Goal: Information Seeking & Learning: Learn about a topic

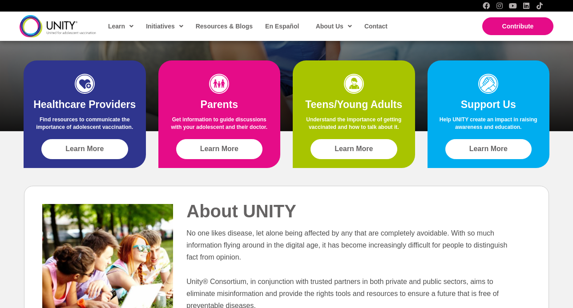
scroll to position [335, 0]
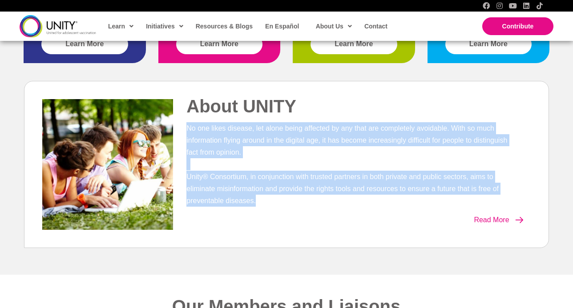
drag, startPoint x: 275, startPoint y: 206, endPoint x: 274, endPoint y: 118, distance: 87.2
click at [274, 118] on div "About UNITY No one likes disease, let alone being affected by any that are comp…" at bounding box center [357, 163] width 358 height 136
click at [274, 118] on div "About UNITY" at bounding box center [357, 109] width 358 height 28
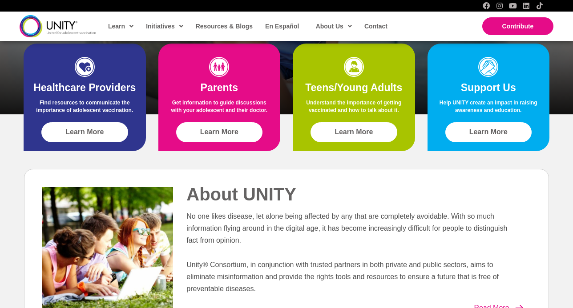
scroll to position [85, 0]
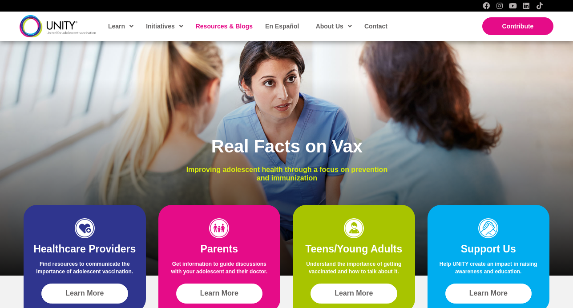
click at [222, 31] on link "Resources & Blogs" at bounding box center [223, 26] width 65 height 20
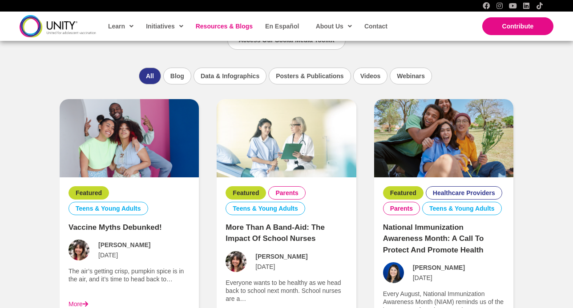
scroll to position [640, 0]
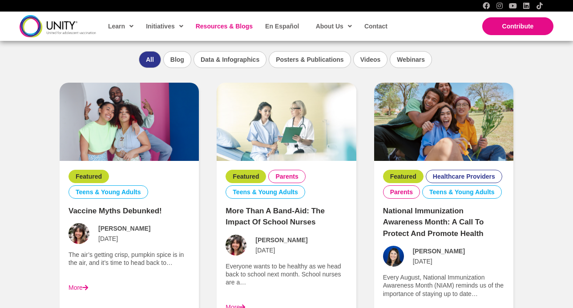
click at [129, 213] on link "Vaccine Myths Debunked!" at bounding box center [115, 211] width 93 height 8
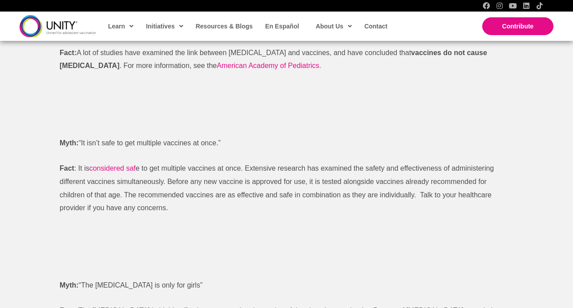
scroll to position [793, 0]
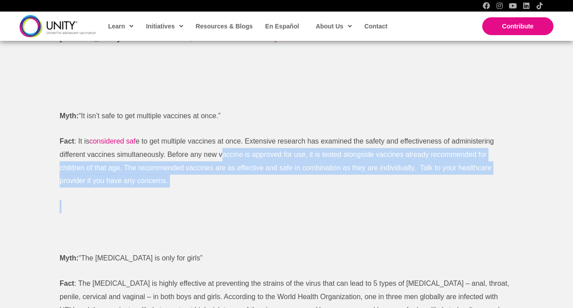
drag, startPoint x: 222, startPoint y: 193, endPoint x: 222, endPoint y: 142, distance: 50.7
click at [222, 144] on div "The air’s getting crisp, pumpkin spice is in the air, and it’s time to head bac…" at bounding box center [287, 89] width 454 height 971
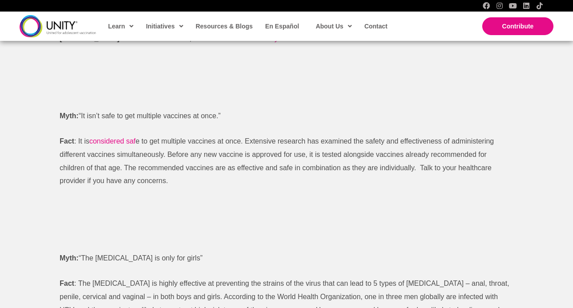
click at [223, 138] on span "e to get multiple vaccines at once. Extensive research has examined the safety …" at bounding box center [277, 161] width 434 height 47
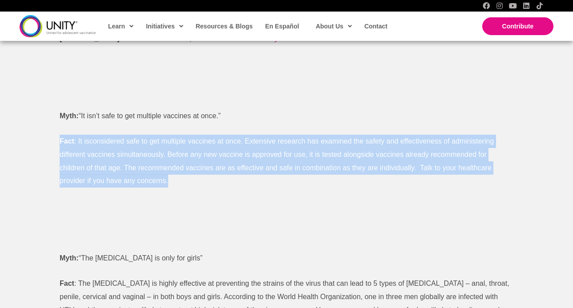
drag, startPoint x: 225, startPoint y: 131, endPoint x: 235, endPoint y: 170, distance: 39.5
click at [235, 170] on div "The air’s getting crisp, pumpkin spice is in the air, and it’s time to head bac…" at bounding box center [287, 89] width 454 height 971
click at [235, 170] on p "Fact : It is considered saf e to get multiple vaccines at once. Extensive resea…" at bounding box center [287, 161] width 454 height 53
drag, startPoint x: 203, startPoint y: 165, endPoint x: 201, endPoint y: 113, distance: 51.7
click at [201, 113] on div "The air’s getting crisp, pumpkin spice is in the air, and it’s time to head bac…" at bounding box center [287, 89] width 454 height 971
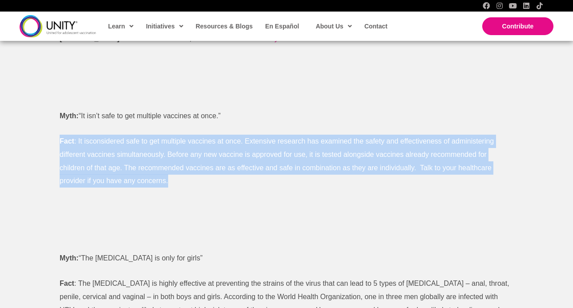
click at [201, 113] on div "The air’s getting crisp, pumpkin spice is in the air, and it’s time to head bac…" at bounding box center [287, 89] width 454 height 971
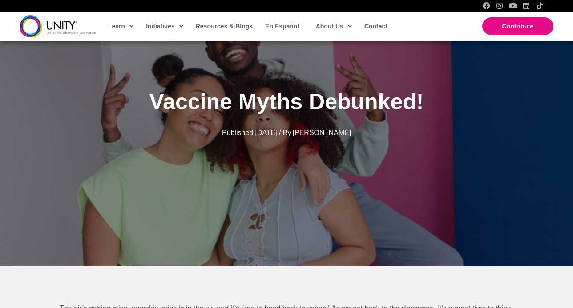
scroll to position [85, 0]
